Goal: Information Seeking & Learning: Learn about a topic

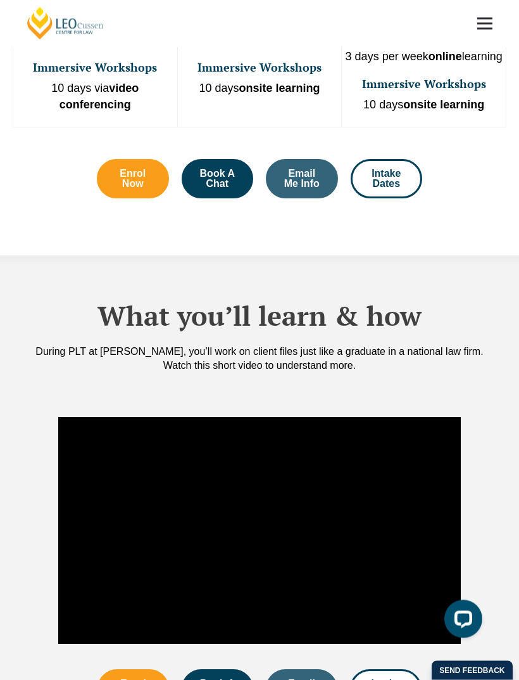
scroll to position [767, 0]
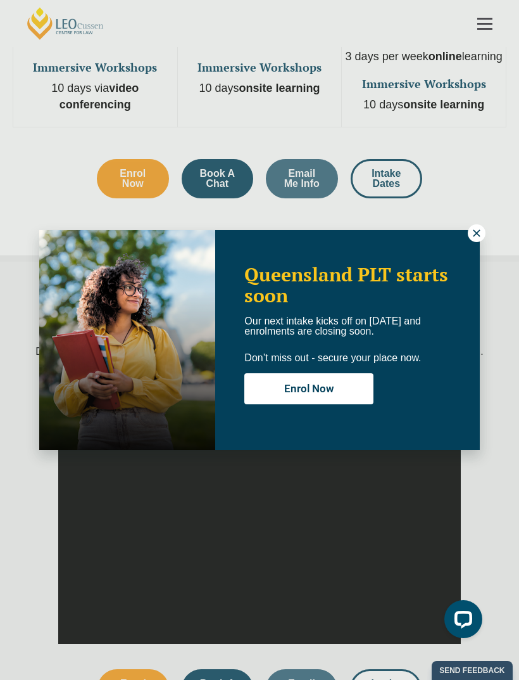
click at [479, 232] on icon at bounding box center [476, 232] width 11 height 11
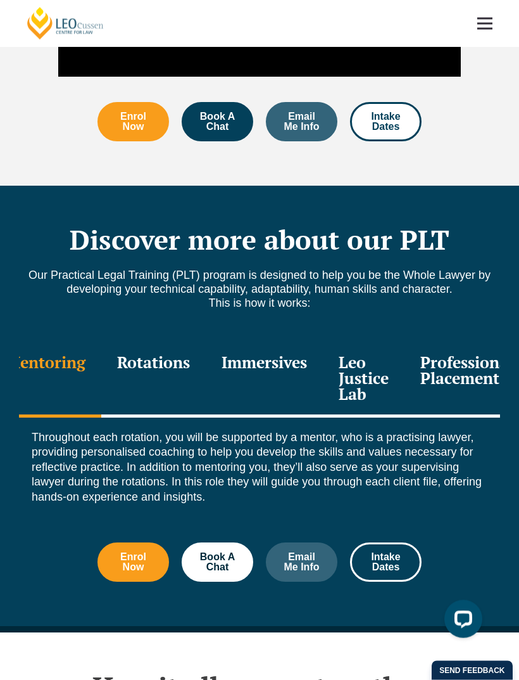
scroll to position [1334, 0]
click at [296, 352] on div "Immersives" at bounding box center [264, 379] width 117 height 76
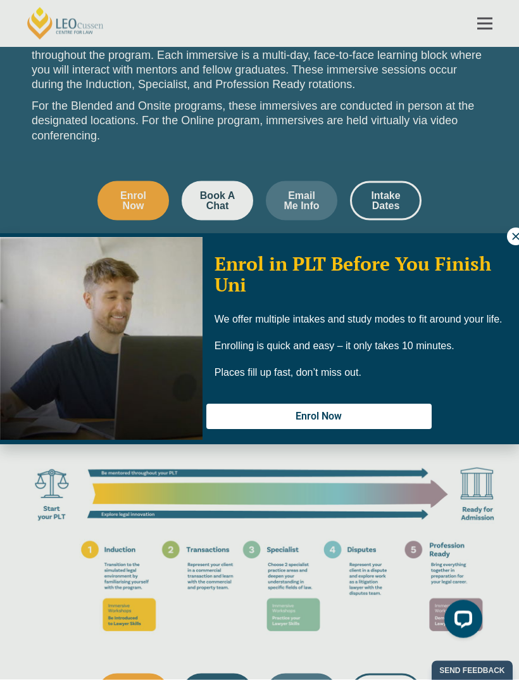
click at [516, 238] on icon at bounding box center [515, 236] width 7 height 7
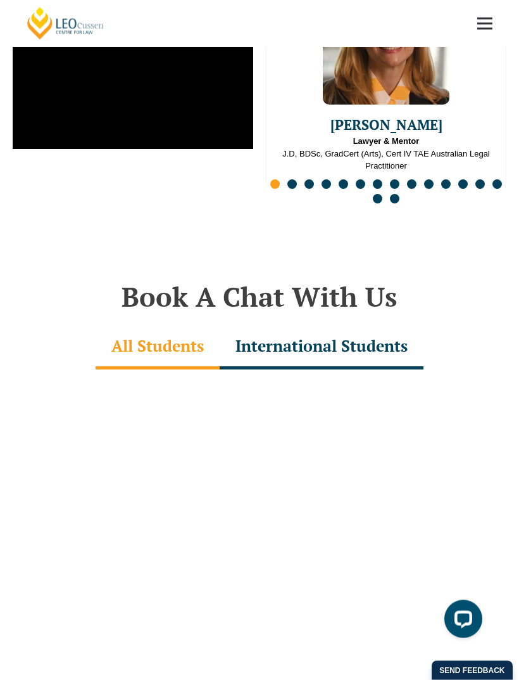
scroll to position [3099, 0]
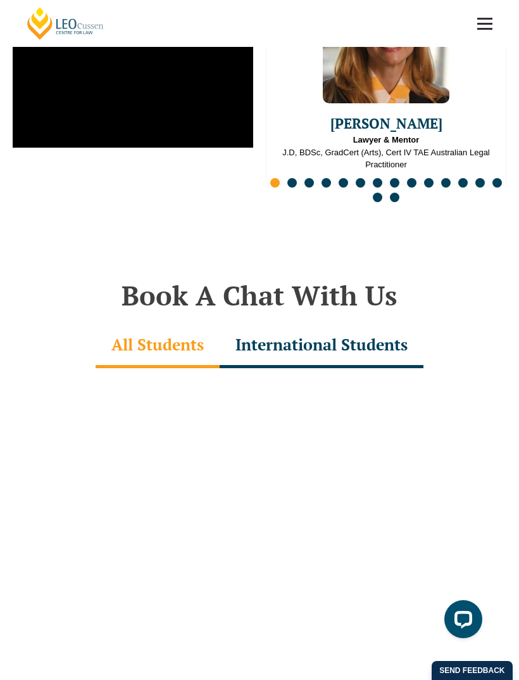
click at [374, 325] on div "International Students" at bounding box center [322, 346] width 204 height 44
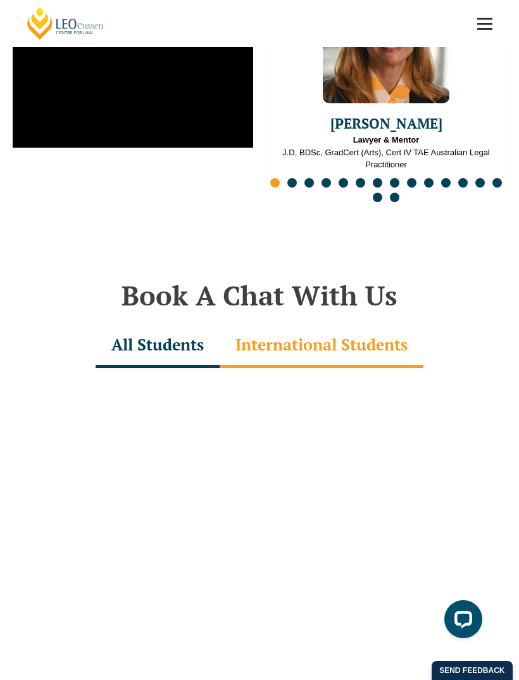
click at [368, 328] on div "International Students" at bounding box center [322, 346] width 204 height 44
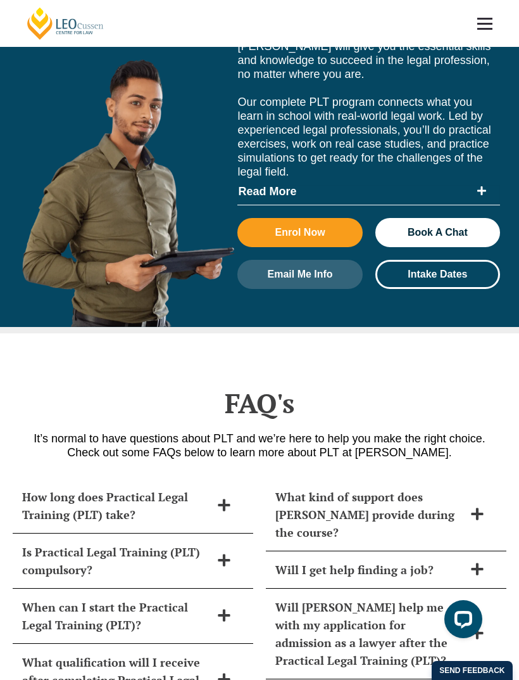
scroll to position [4648, 0]
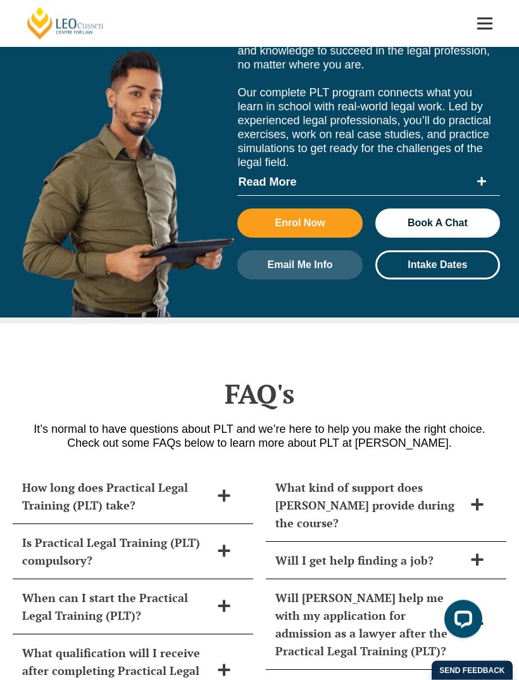
click at [471, 553] on icon at bounding box center [478, 560] width 14 height 14
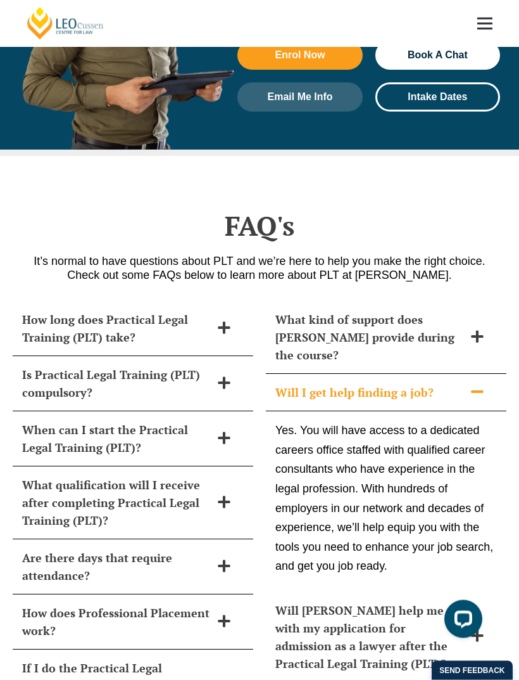
scroll to position [4817, 0]
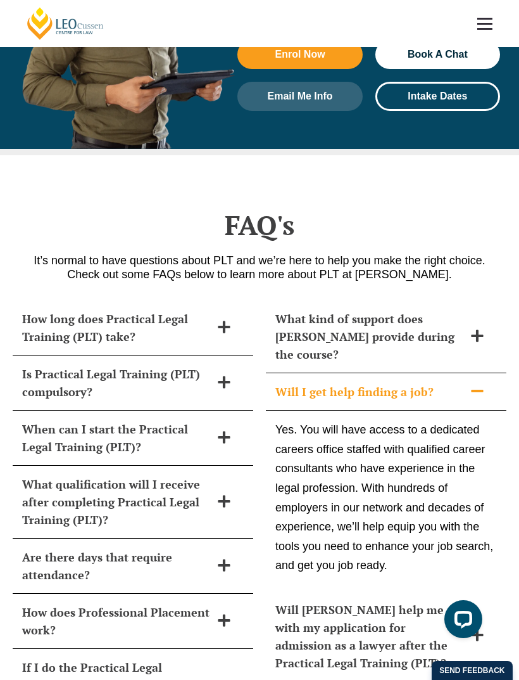
click at [223, 495] on icon at bounding box center [224, 501] width 12 height 12
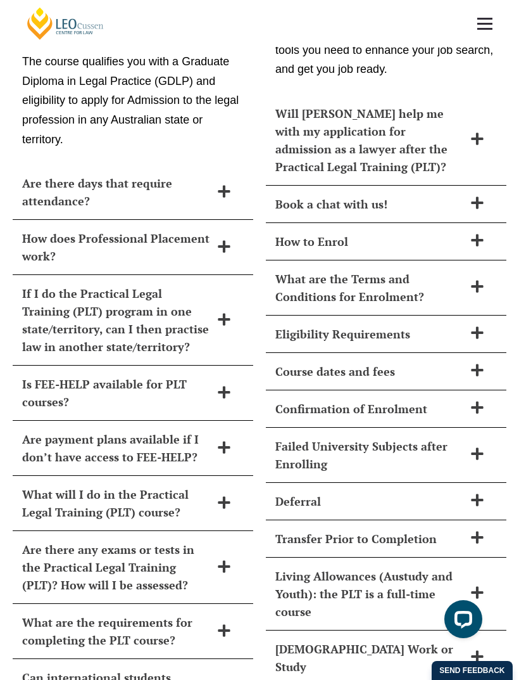
scroll to position [5331, 0]
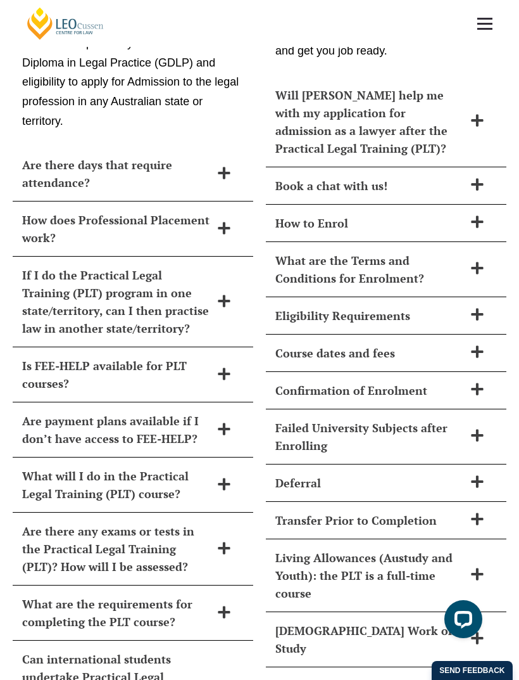
click at [219, 541] on icon at bounding box center [224, 548] width 14 height 14
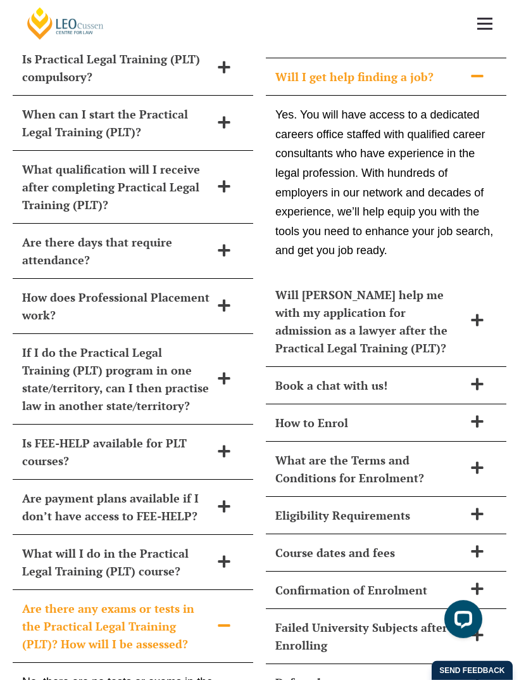
scroll to position [5138, 0]
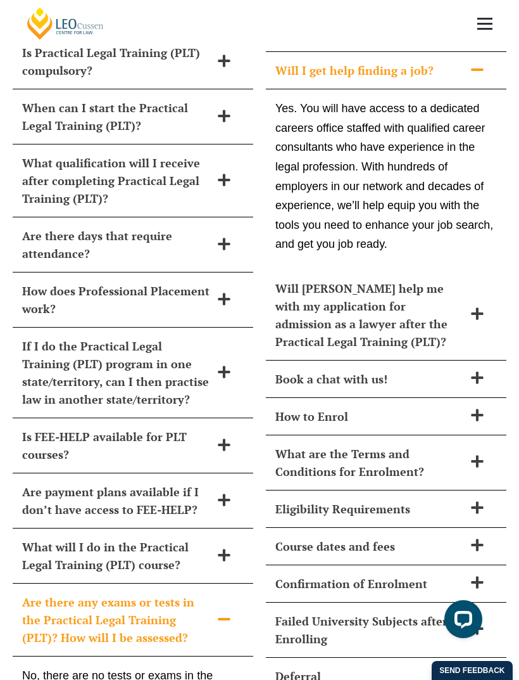
click at [480, 500] on icon at bounding box center [478, 507] width 14 height 14
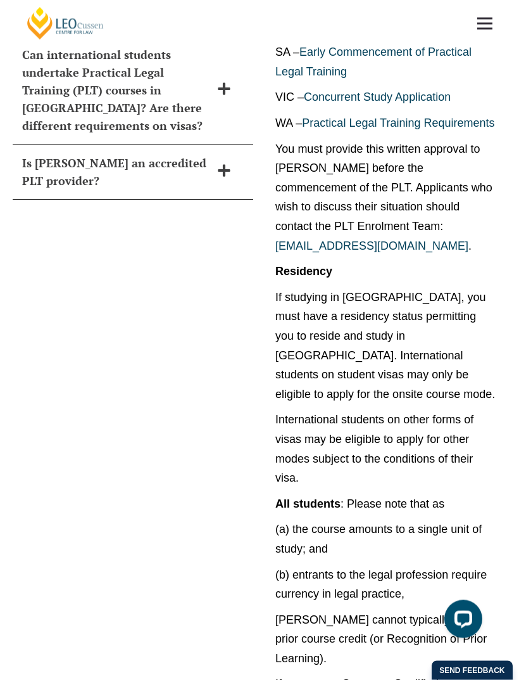
scroll to position [6020, 0]
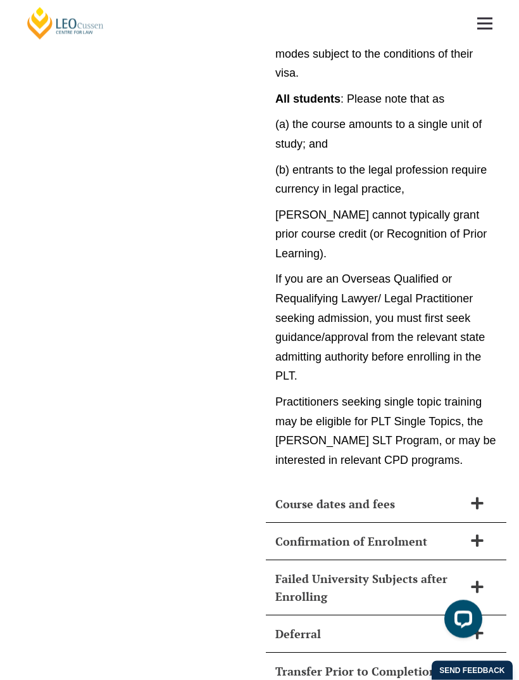
click at [475, 497] on icon at bounding box center [478, 504] width 14 height 14
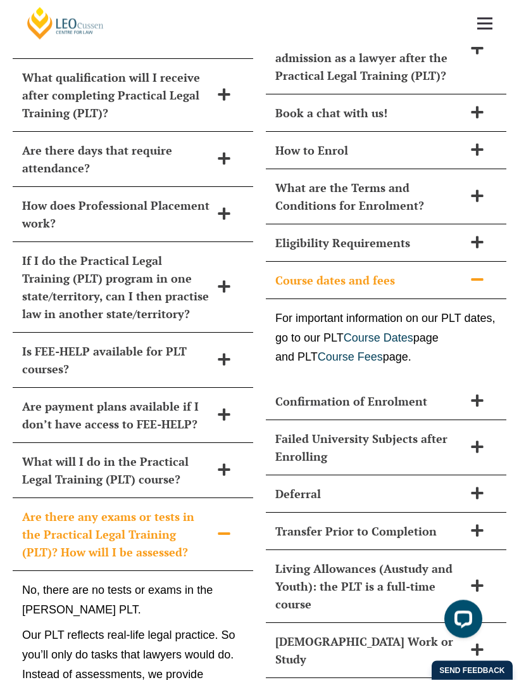
scroll to position [5208, 0]
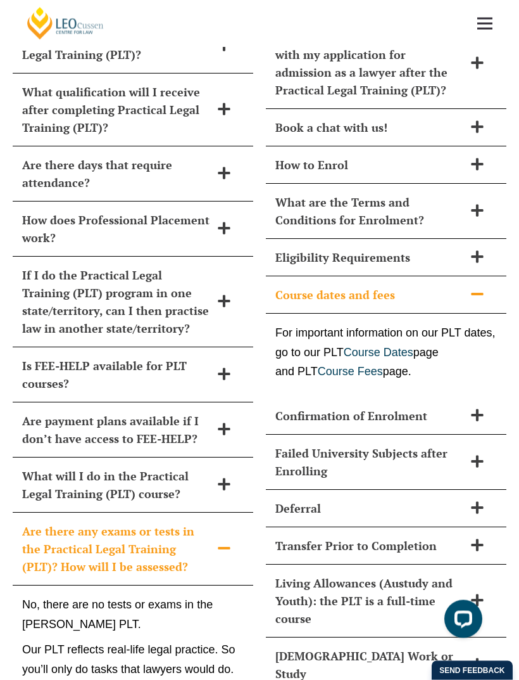
click at [370, 366] on link "Course Fees" at bounding box center [350, 372] width 65 height 13
click at [474, 455] on icon at bounding box center [477, 461] width 12 height 12
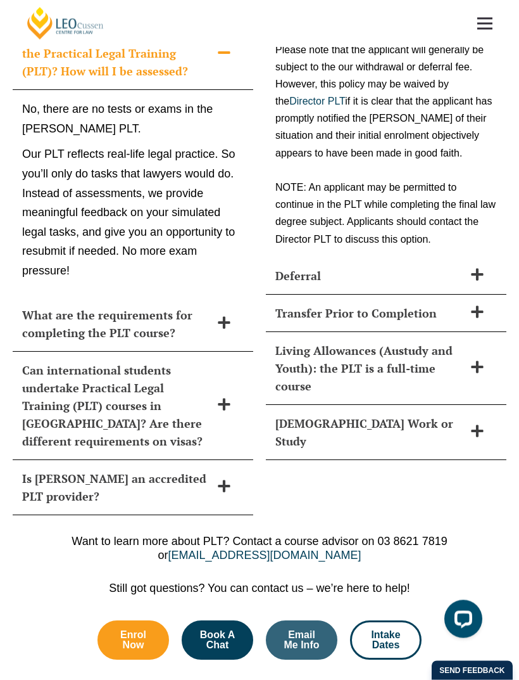
scroll to position [5702, 0]
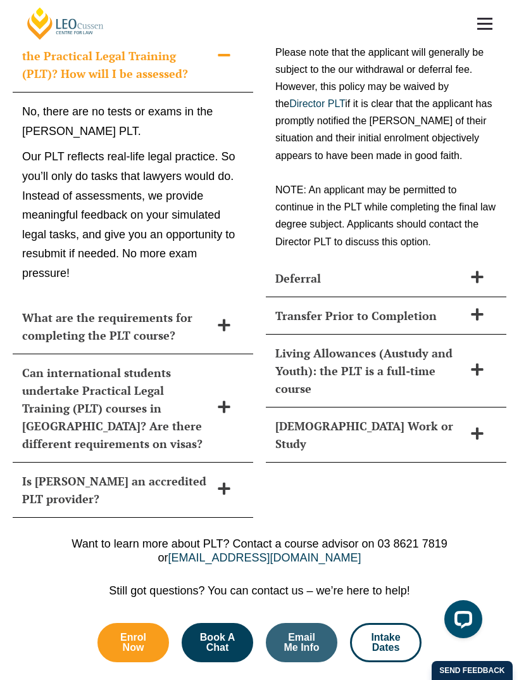
click at [227, 481] on icon at bounding box center [224, 488] width 14 height 14
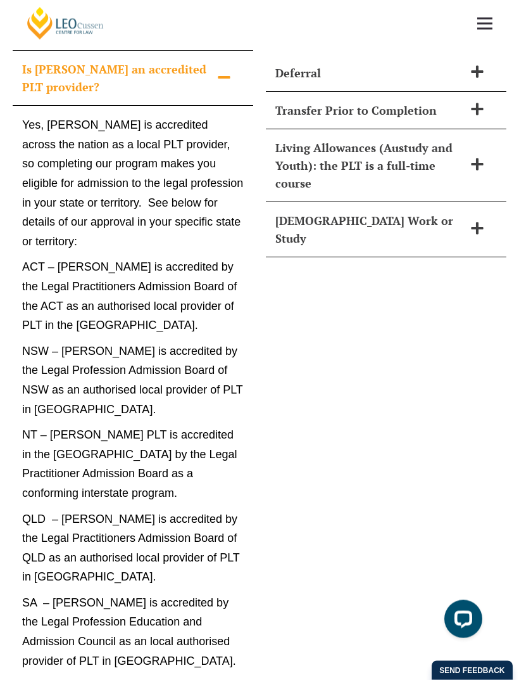
scroll to position [6002, 0]
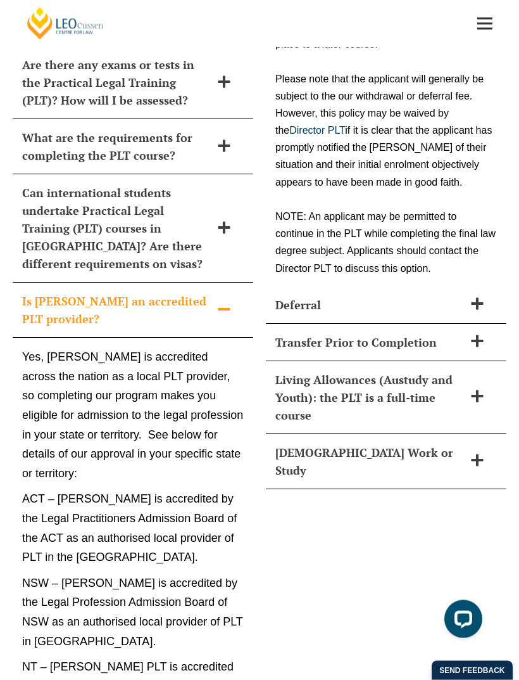
click at [213, 303] on span at bounding box center [224, 311] width 27 height 16
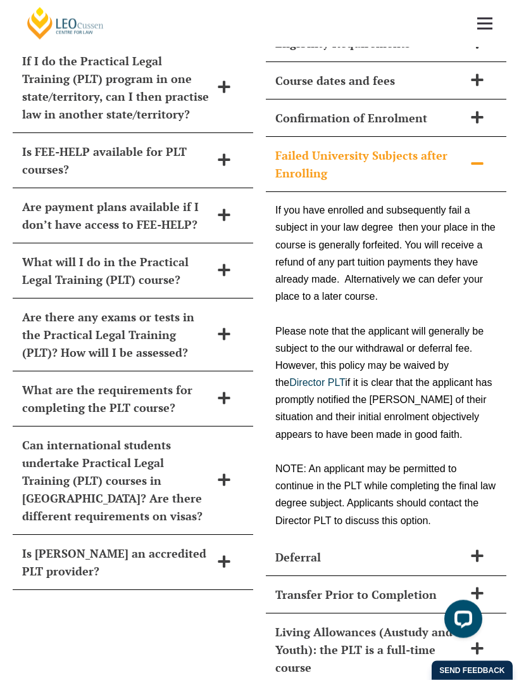
click at [228, 391] on icon at bounding box center [224, 398] width 14 height 14
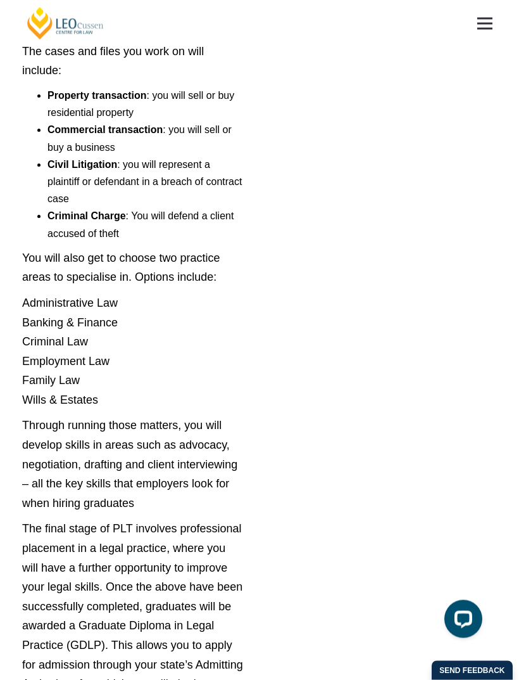
scroll to position [7012, 0]
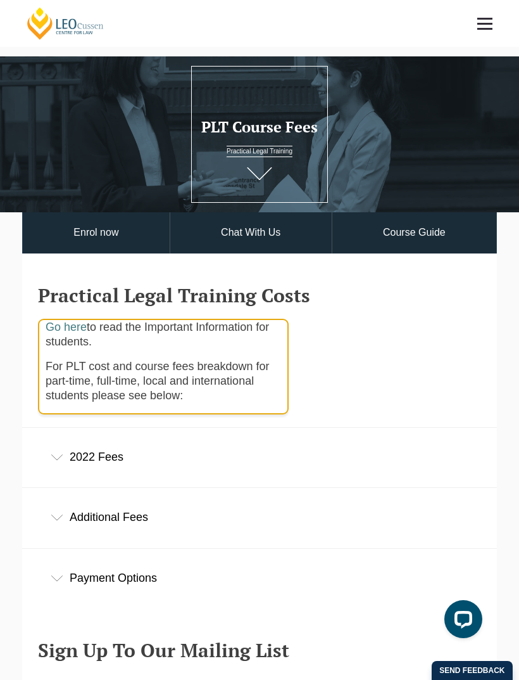
click at [265, 195] on link at bounding box center [259, 176] width 51 height 42
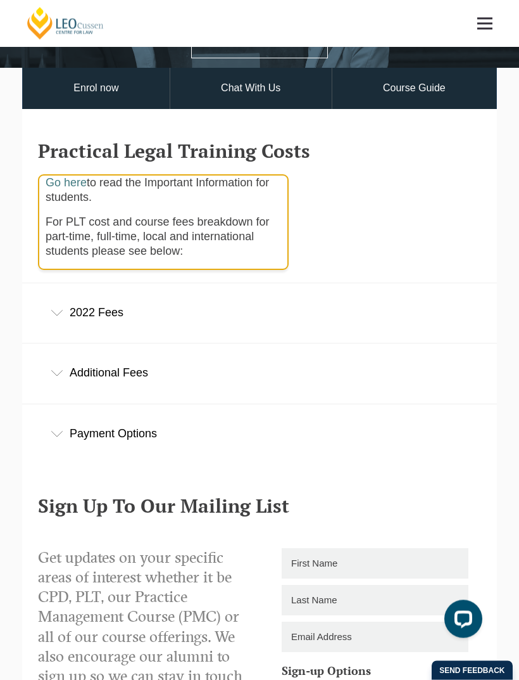
click at [423, 321] on div "2022 Fees" at bounding box center [259, 313] width 475 height 59
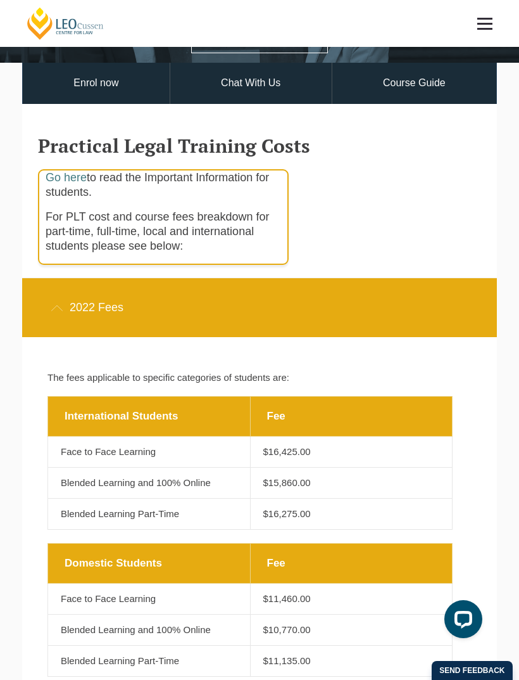
scroll to position [134, 0]
